Goal: Find contact information: Find contact information

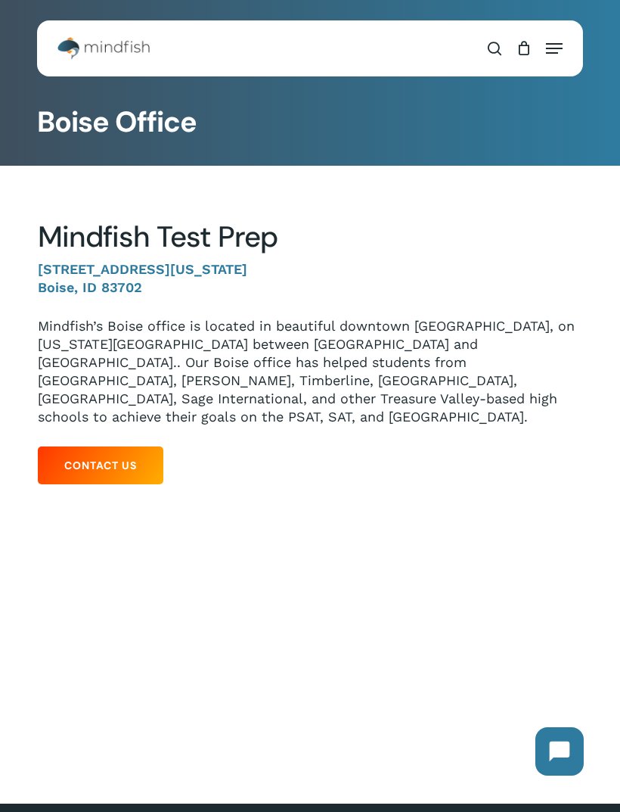
click at [129, 458] on span "Contact Us" at bounding box center [100, 465] width 73 height 15
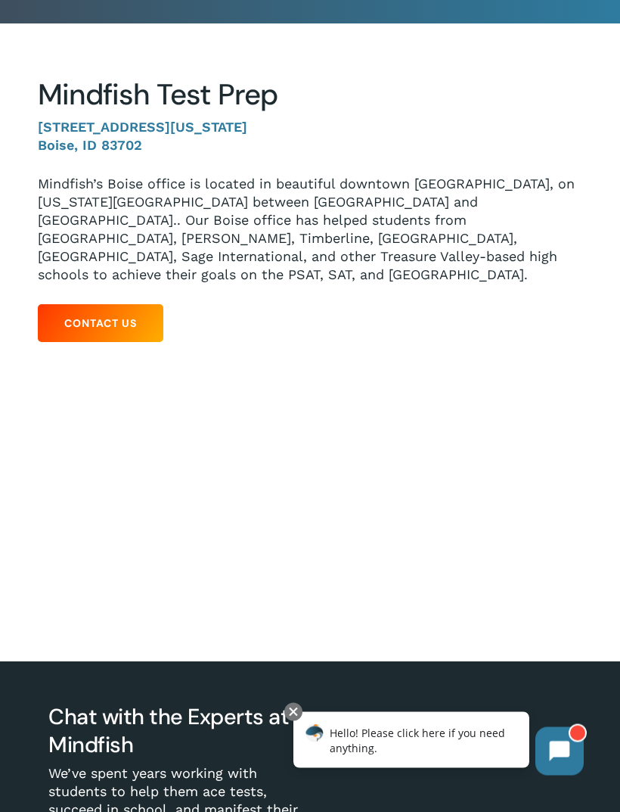
scroll to position [142, 0]
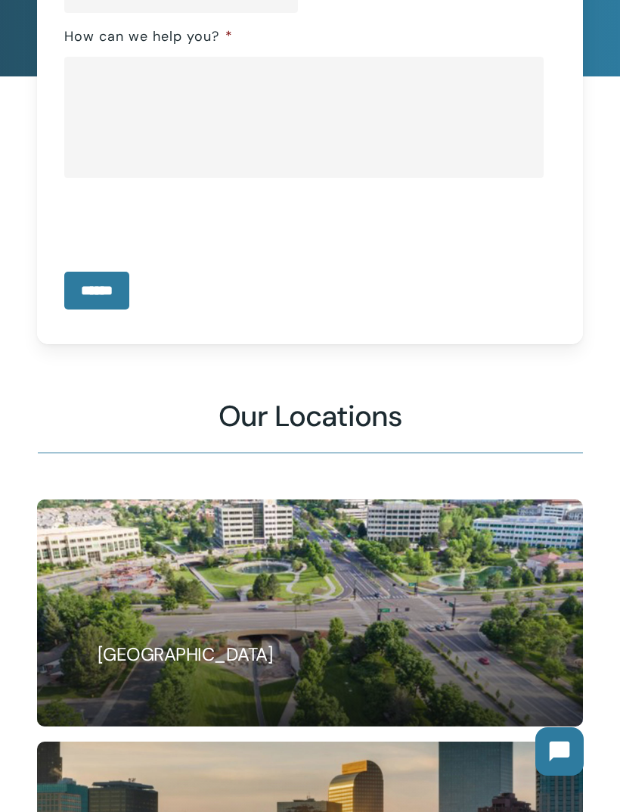
scroll to position [528, 0]
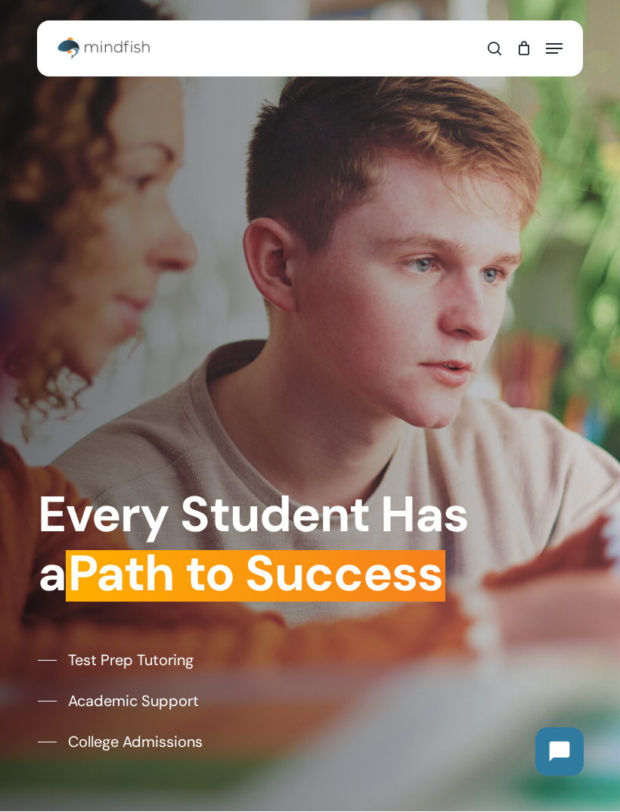
click at [551, 48] on icon "Navigation Menu" at bounding box center [554, 49] width 17 height 2
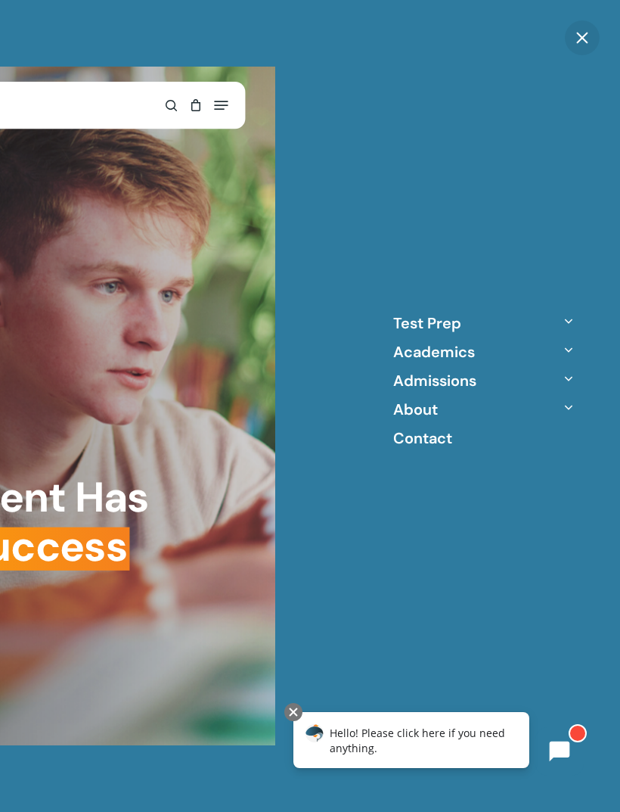
click at [449, 441] on link "Contact" at bounding box center [422, 438] width 59 height 20
